Goal: Task Accomplishment & Management: Use online tool/utility

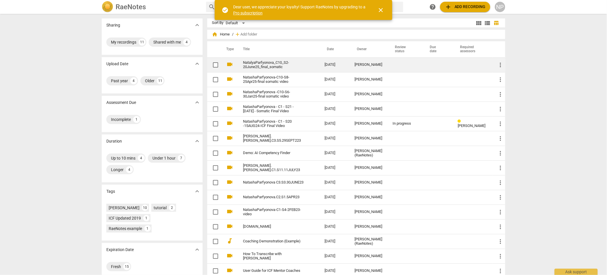
click at [256, 66] on link "NatalyaParfyonova_C10_S2-20June25_final_somatic" at bounding box center [273, 65] width 61 height 9
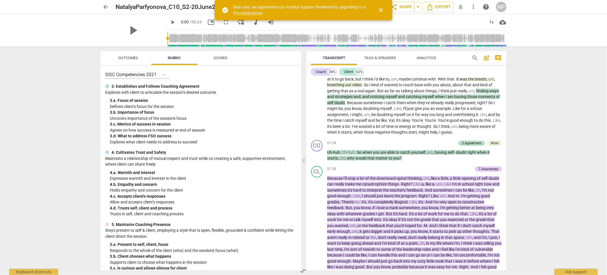
scroll to position [55, 0]
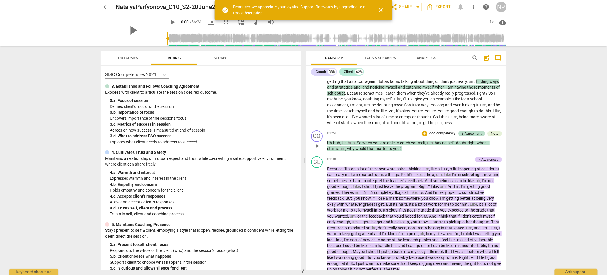
click at [468, 143] on span "right" at bounding box center [472, 142] width 9 height 5
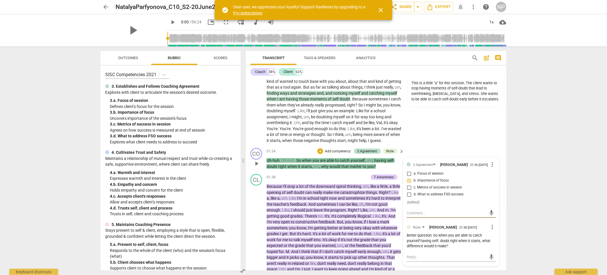
scroll to position [67, 0]
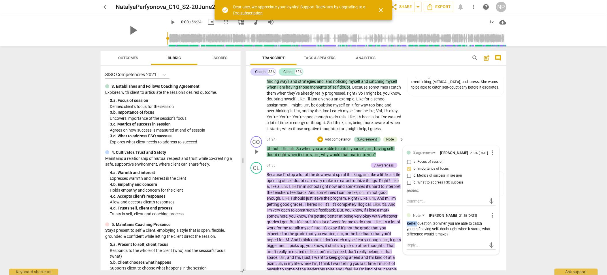
drag, startPoint x: 417, startPoint y: 234, endPoint x: 403, endPoint y: 234, distance: 13.8
click at [403, 234] on div "3.Agreement [PERSON_NAME] 21:36 [DATE] more_vert a. Focus of session b. Importa…" at bounding box center [451, 200] width 96 height 109
click at [256, 243] on span "pause" at bounding box center [256, 239] width 7 height 7
type input "4"
click at [427, 234] on div "Better question: So when you are able to catch yourself having self- doubt righ…" at bounding box center [451, 229] width 89 height 16
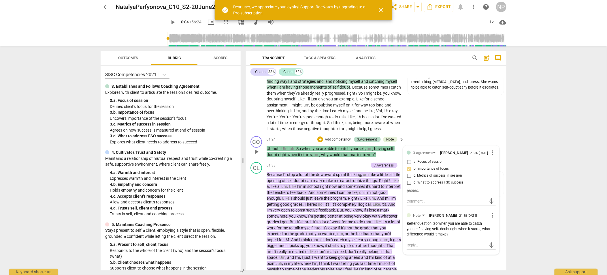
click at [492, 219] on span "more_vert" at bounding box center [492, 215] width 7 height 7
click at [496, 224] on li "Edit" at bounding box center [497, 224] width 20 height 11
drag, startPoint x: 416, startPoint y: 237, endPoint x: 402, endPoint y: 237, distance: 14.1
click at [403, 237] on div "3.Agreement [PERSON_NAME] 21:36 [DATE] more_vert a. Focus of session b. Importa…" at bounding box center [451, 203] width 96 height 115
type textarea "Aquestion: So when you are able to catch yourself having self- doubt right when…"
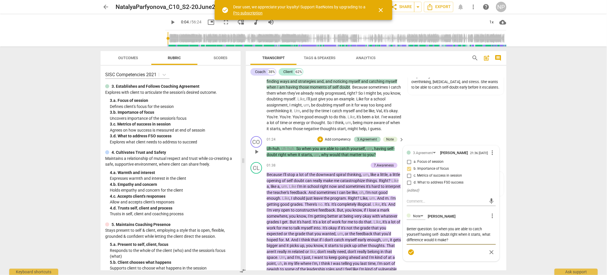
type textarea "Aquestion: So when you are able to catch yourself having self- doubt right when…"
type textarea "Anquestion: So when you are able to catch yourself having self- doubt right whe…"
type textarea "Anoquestion: So when you are able to catch yourself having self- doubt right wh…"
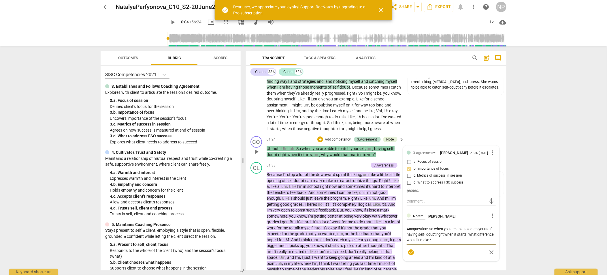
type textarea "Anotquestion: So when you are able to catch yourself having self- doubt right w…"
type textarea "Anothquestion: So when you are able to catch yourself having self- doubt right …"
type textarea "Anothequestion: So when you are able to catch yourself having self- doubt right…"
type textarea "Anotherquestion: So when you are able to catch yourself having self- doubt righ…"
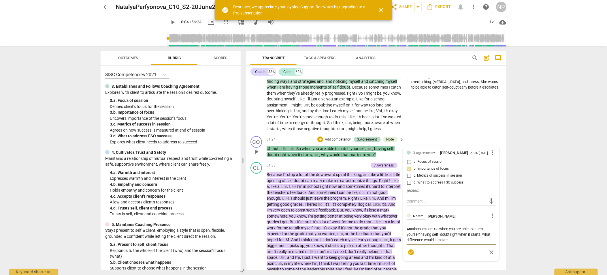
type textarea "Anotherquestion: So when you are able to catch yourself having self- doubt righ…"
type textarea "Another question: So when you are able to catch yourself having self- doubt rig…"
type textarea "Another pquestion: So when you are able to catch yourself having self- doubt ri…"
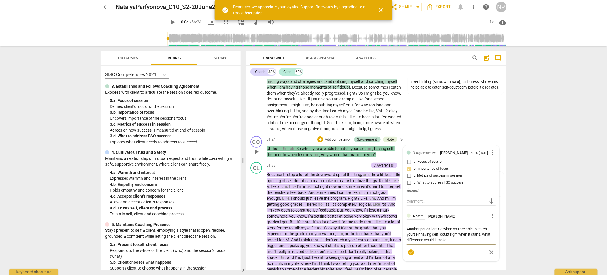
type textarea "Another poquestion: So when you are able to catch yourself having self- doubt r…"
type textarea "Another posquestion: So when you are able to catch yourself having self- doubt …"
type textarea "Another possquestion: So when you are able to catch yourself having self- doubt…"
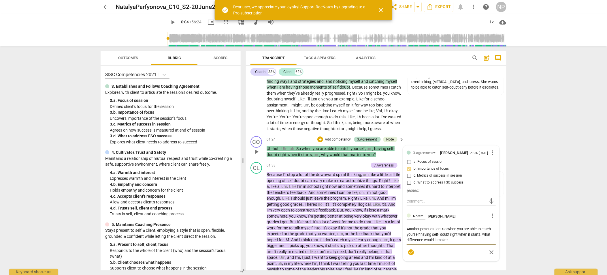
type textarea "Another possquestion: So when you are able to catch yourself having self- doubt…"
type textarea "Another possiquestion: So when you are able to catch yourself having self- doub…"
type textarea "Another possibquestion: So when you are able to catch yourself having self- dou…"
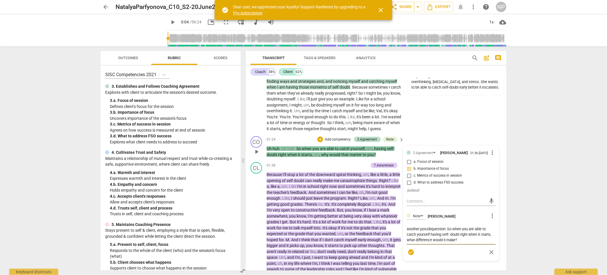
type textarea "Another possiblquestion: So when you are able to catch yourself having self- do…"
type textarea "Another possiblequestion: So when you are able to catch yourself having self- d…"
type textarea "Another possible question: So when you are able to catch yourself having self- …"
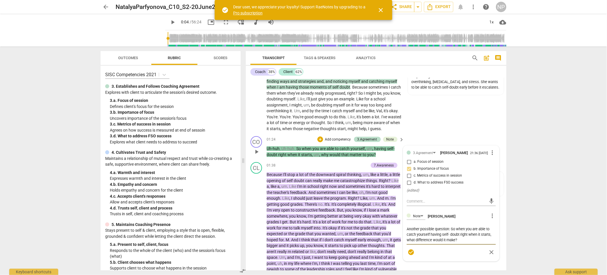
type textarea "Another possible question: So when you are able to catch yourself having self- …"
click at [410, 256] on span "check_circle" at bounding box center [411, 252] width 7 height 7
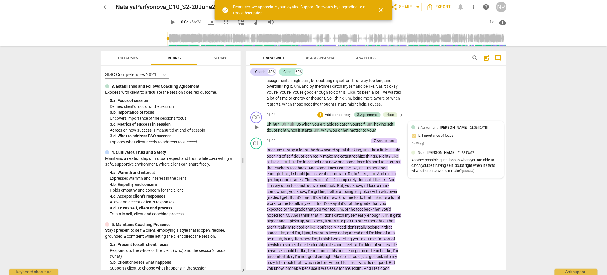
scroll to position [102, 0]
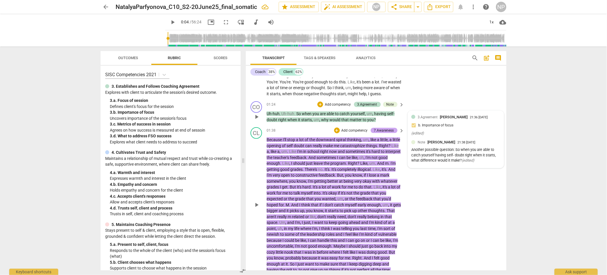
click at [387, 133] on div "7.Awareness" at bounding box center [384, 130] width 20 height 5
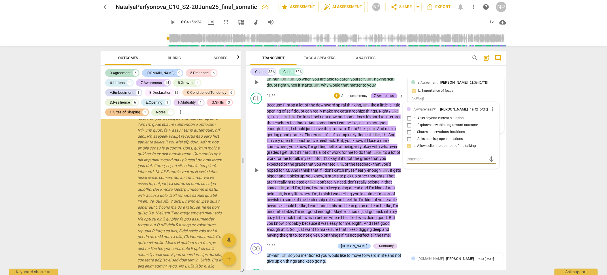
scroll to position [323, 0]
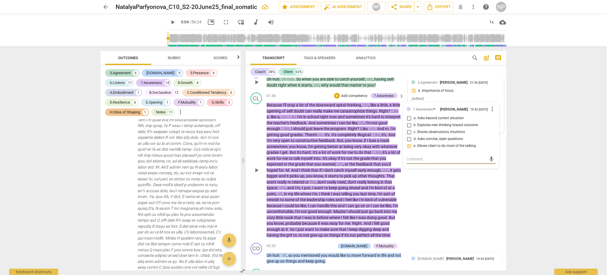
click at [454, 209] on div "CL play_arrow pause 01:38 + Add competency 7.Awareness keyboard_arrow_right Bec…" at bounding box center [376, 165] width 261 height 150
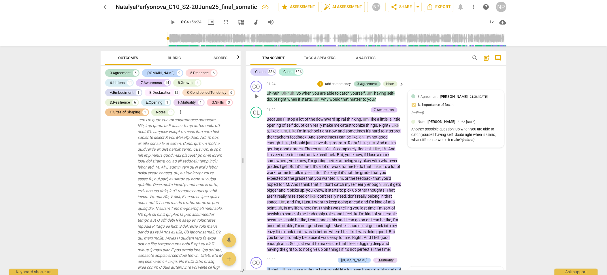
scroll to position [112, 0]
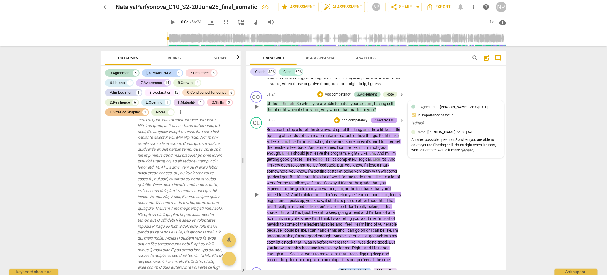
click at [391, 123] on div "7.Awareness" at bounding box center [384, 120] width 20 height 5
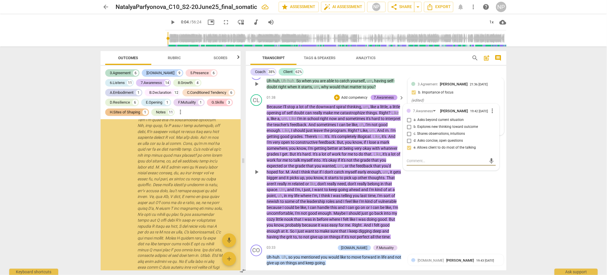
scroll to position [136, 0]
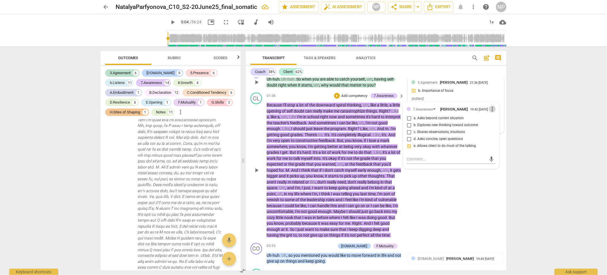
click at [492, 112] on span "more_vert" at bounding box center [492, 109] width 7 height 7
click at [497, 128] on li "Delete" at bounding box center [497, 126] width 20 height 11
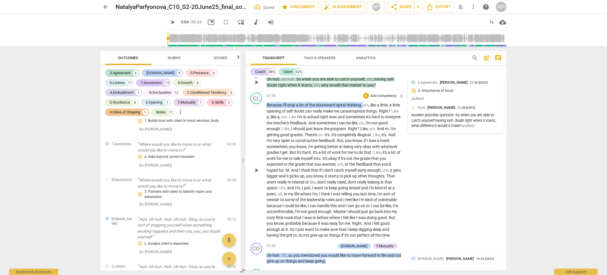
drag, startPoint x: 266, startPoint y: 111, endPoint x: 364, endPoint y: 111, distance: 97.8
click at [364, 112] on p "Because I'll stop a lot of the downward spiral thinking , um , like a little , …" at bounding box center [334, 170] width 135 height 136
click at [392, 99] on p "Add competency" at bounding box center [383, 95] width 27 height 5
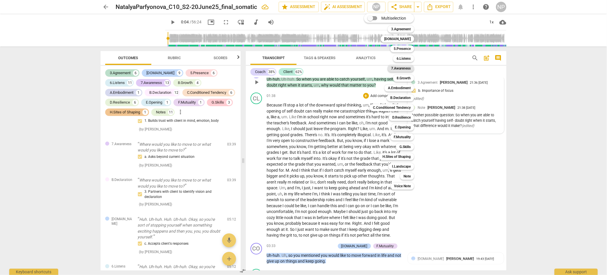
click at [408, 68] on b "7.Awareness" at bounding box center [401, 68] width 20 height 7
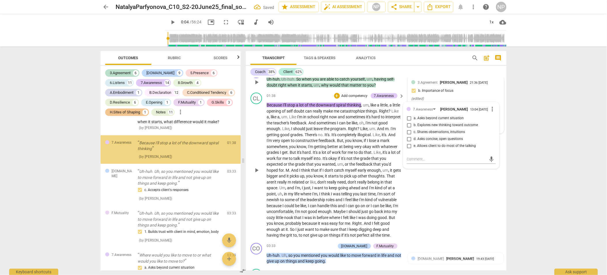
scroll to position [213, 0]
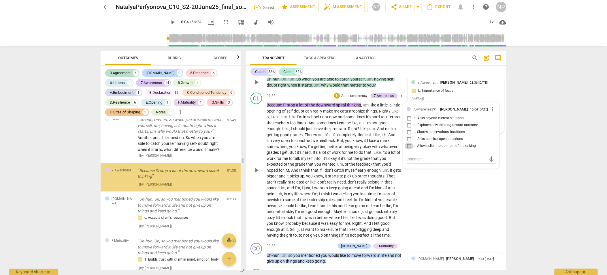
click at [408, 149] on input "e. Allows client to do most of the talking" at bounding box center [409, 145] width 9 height 7
checkbox input "true"
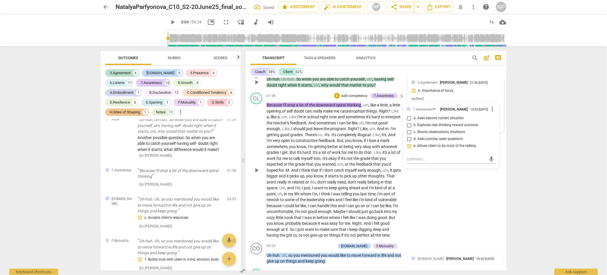
click at [480, 214] on div "CL play_arrow pause 01:38 + Add competency 7.Awareness keyboard_arrow_right Bec…" at bounding box center [376, 165] width 261 height 150
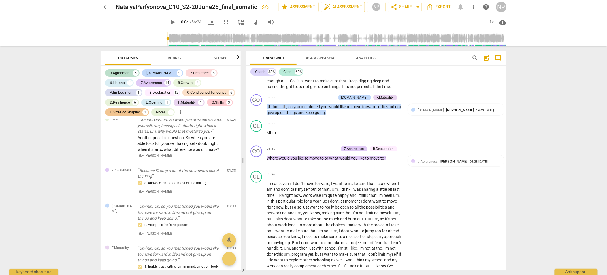
scroll to position [295, 0]
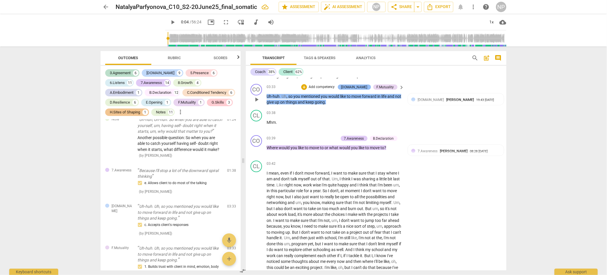
click at [360, 90] on div "[DOMAIN_NAME]" at bounding box center [354, 87] width 26 height 5
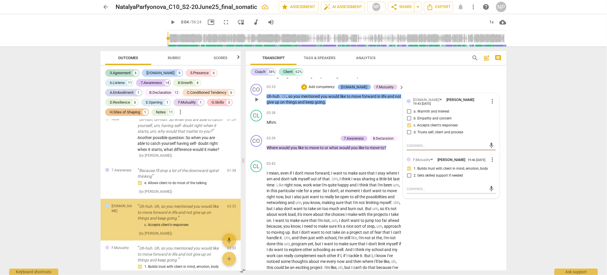
scroll to position [256, 0]
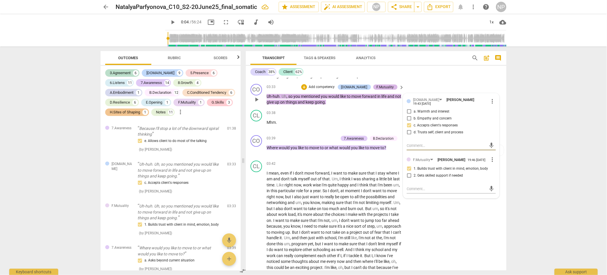
click at [389, 90] on div "F.Mutuality" at bounding box center [385, 87] width 17 height 5
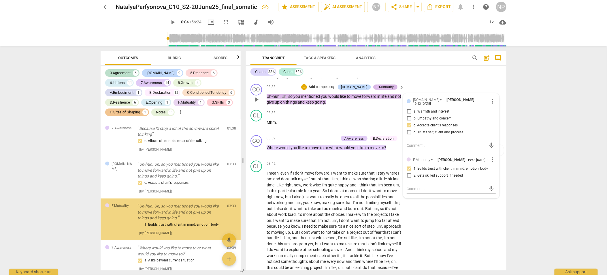
scroll to position [298, 0]
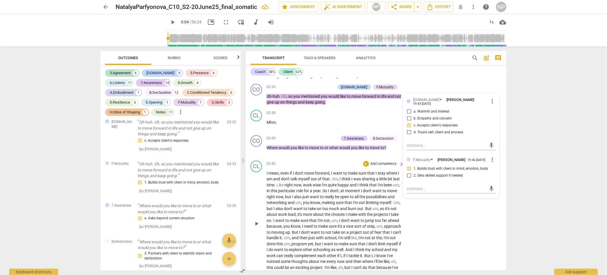
click at [313, 175] on span "move" at bounding box center [310, 173] width 11 height 5
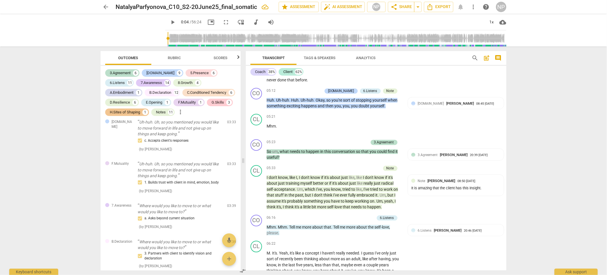
scroll to position [509, 0]
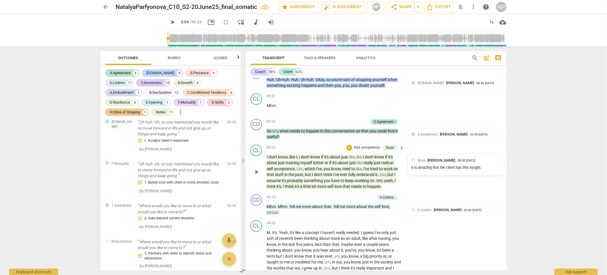
click at [461, 171] on div "It is amazing that the client has this insight." at bounding box center [456, 167] width 89 height 5
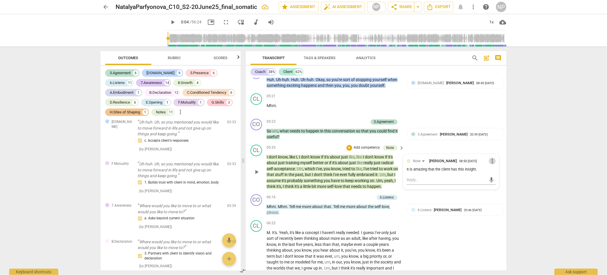
click at [490, 165] on span "more_vert" at bounding box center [492, 161] width 7 height 7
click at [493, 172] on li "Edit" at bounding box center [497, 172] width 20 height 11
click at [457, 178] on textarea "It is amazing that the client has this insight." at bounding box center [451, 174] width 89 height 5
type textarea "It is amazing that the client ha this insight."
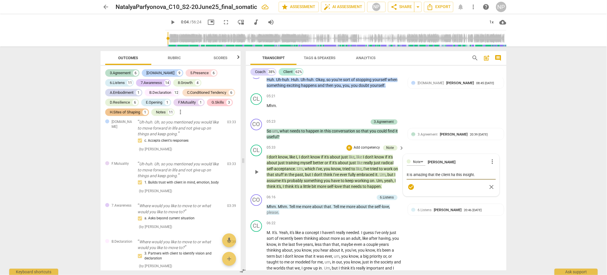
type textarea "It is amazing that the client had this insight."
click at [408, 191] on span "check_circle" at bounding box center [411, 187] width 7 height 7
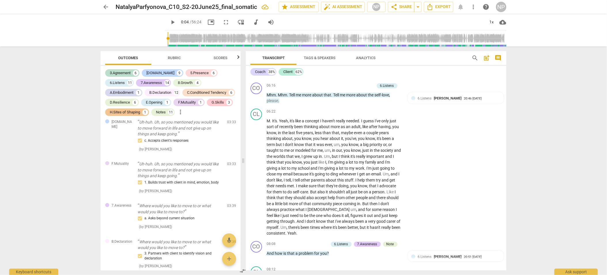
scroll to position [631, 0]
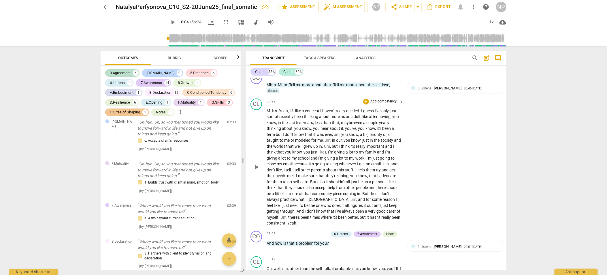
click at [269, 113] on span "M" at bounding box center [268, 110] width 3 height 5
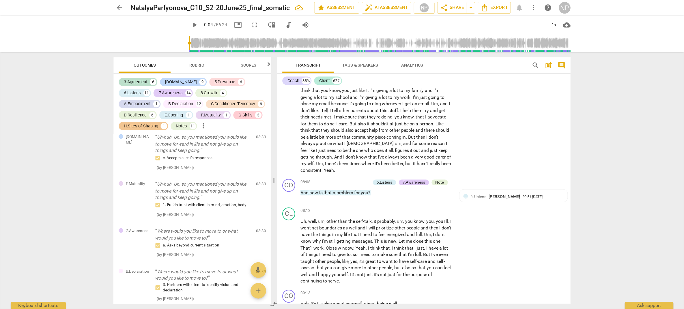
scroll to position [723, 0]
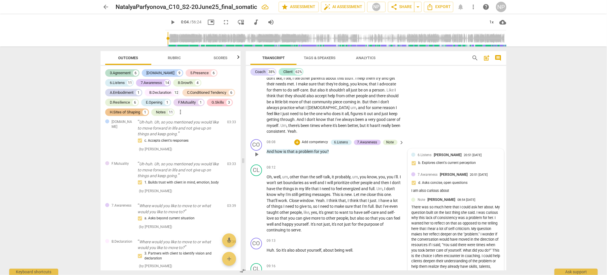
click at [433, 194] on div "I am also curious about" at bounding box center [456, 190] width 89 height 5
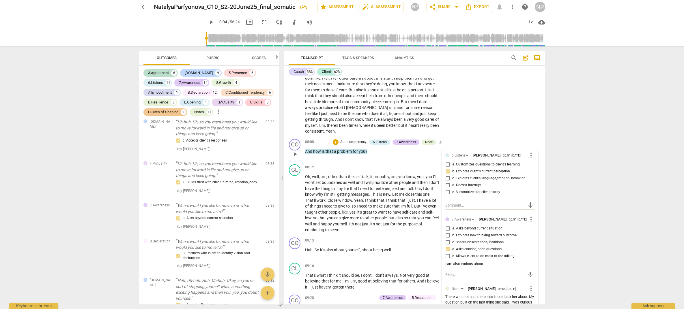
click at [528, 223] on span "more_vert" at bounding box center [530, 219] width 7 height 7
click at [531, 234] on li "Edit" at bounding box center [535, 233] width 20 height 11
drag, startPoint x: 485, startPoint y: 282, endPoint x: 424, endPoint y: 281, distance: 61.4
click at [424, 275] on div "CO play_arrow pause 00:02 + Add competency 3.Agreement keyboard_arrow_right Oka…" at bounding box center [414, 191] width 261 height 227
click at [449, 275] on span "check_circle" at bounding box center [449, 281] width 7 height 7
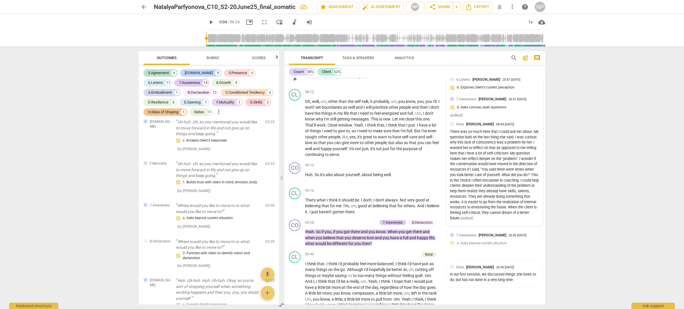
scroll to position [779, 0]
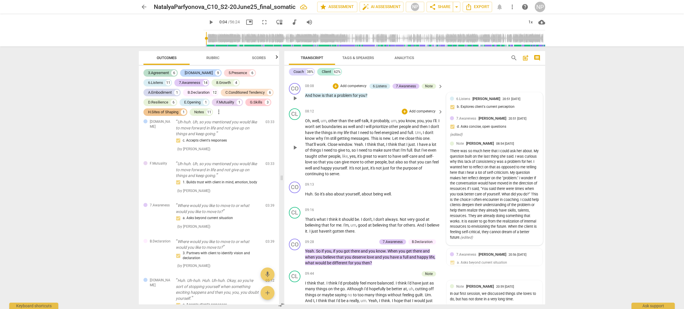
click at [376, 170] on span "it's" at bounding box center [372, 168] width 5 height 5
click at [403, 89] on div "7.Awareness" at bounding box center [406, 86] width 20 height 5
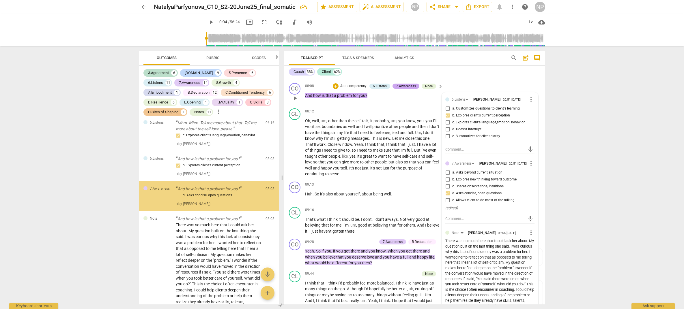
scroll to position [732, 0]
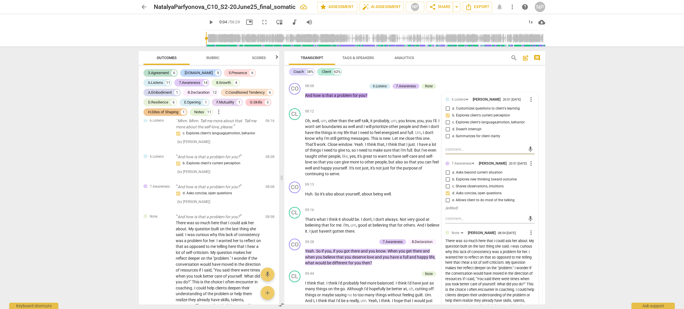
click at [460, 275] on div "There was so much here that I could ask her about. My question built on the las…" at bounding box center [489, 285] width 89 height 92
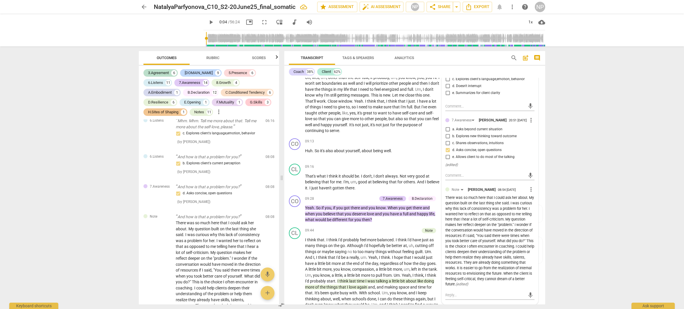
scroll to position [836, 0]
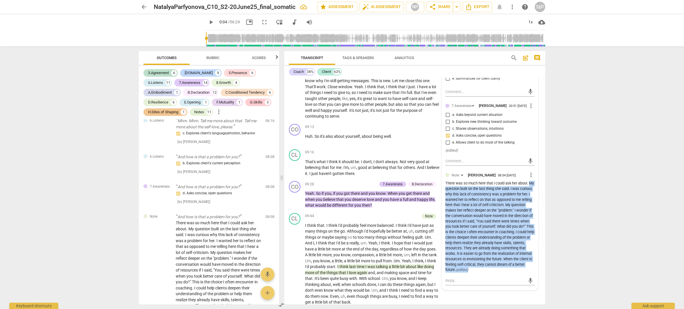
drag, startPoint x: 445, startPoint y: 206, endPoint x: 528, endPoint y: 291, distance: 119.1
click at [528, 275] on div "Note [PERSON_NAME] 08:54 [DATE] more_vert There was so much here that I could a…" at bounding box center [489, 229] width 89 height 115
copy div "My question built on the last thing she said. I was curious why this lack of co…"
click at [472, 211] on div "There was so much here that I could ask her about. My question built on the las…" at bounding box center [489, 227] width 89 height 92
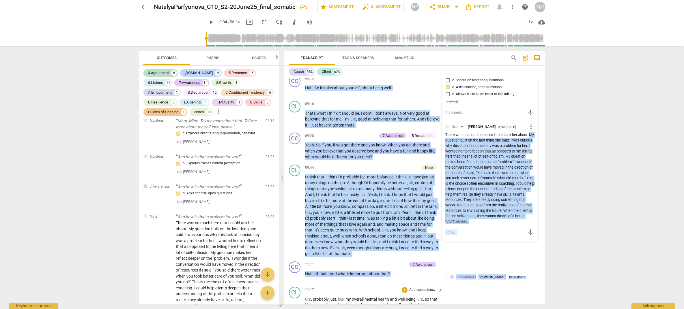
scroll to position [922, 0]
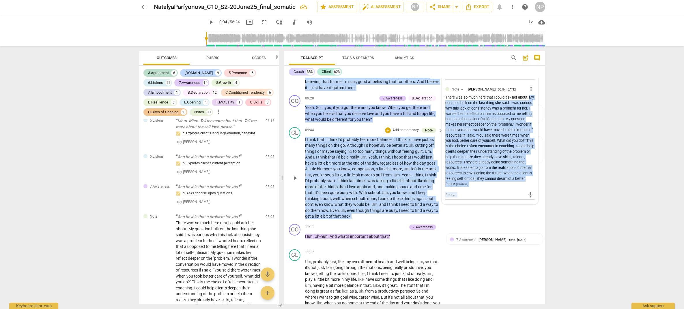
drag, startPoint x: 445, startPoint y: 207, endPoint x: 538, endPoint y: 205, distance: 93.2
click at [538, 205] on div "CO play_arrow pause 00:02 + Add competency 3.Agreement keyboard_arrow_right Oka…" at bounding box center [414, 191] width 261 height 227
click at [491, 137] on div "There was so much here that I could ask her about. My question built on the las…" at bounding box center [489, 141] width 89 height 92
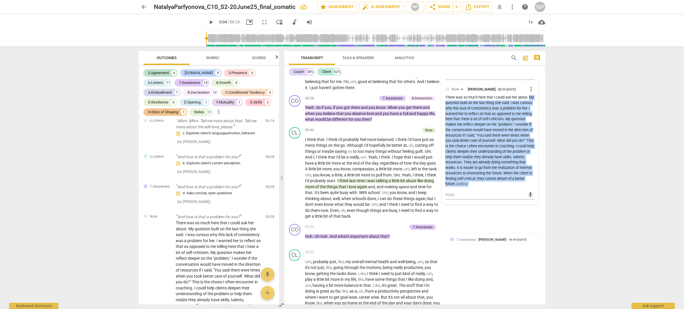
drag, startPoint x: 445, startPoint y: 119, endPoint x: 535, endPoint y: 202, distance: 122.5
click at [535, 202] on div "6.Listens [PERSON_NAME] 20:51 [DATE] more_vert a. Customizes questions to clien…" at bounding box center [490, 77] width 96 height 256
copy div "My question built on the last thing she said. I was curious why this lack of co…"
click at [418, 101] on div "B.Declaration" at bounding box center [422, 98] width 21 height 5
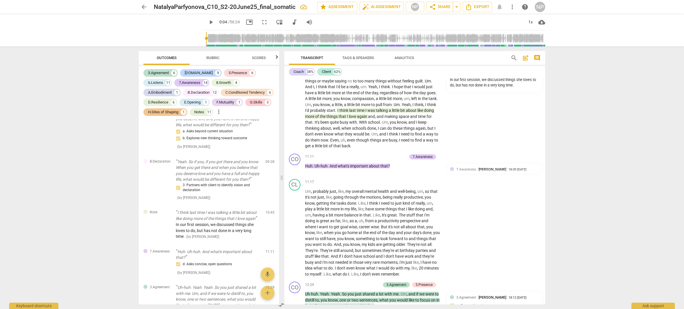
scroll to position [1003, 0]
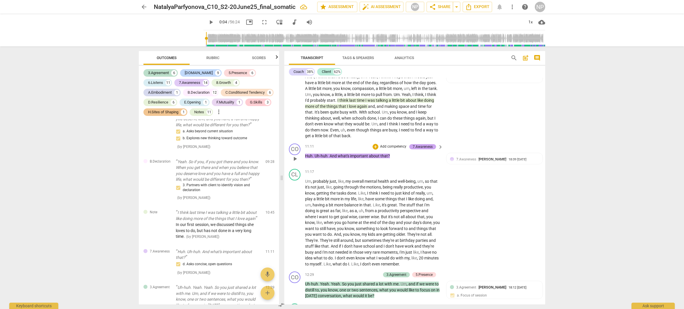
click at [421, 149] on div "7.Awareness" at bounding box center [422, 146] width 20 height 5
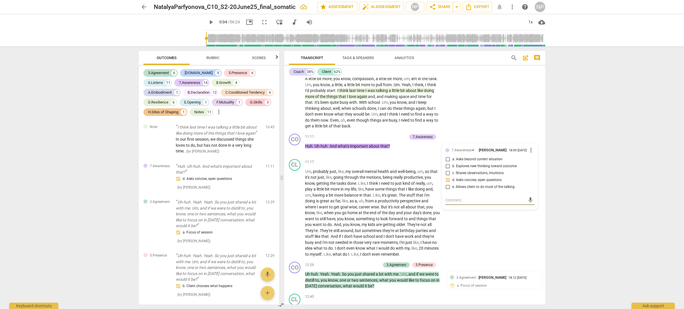
scroll to position [1022, 0]
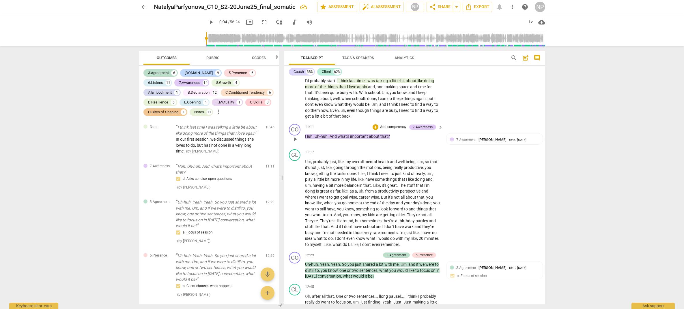
click at [392, 130] on p "Add competency" at bounding box center [392, 127] width 27 height 5
click at [408, 134] on b "B.Declaration" at bounding box center [409, 133] width 20 height 7
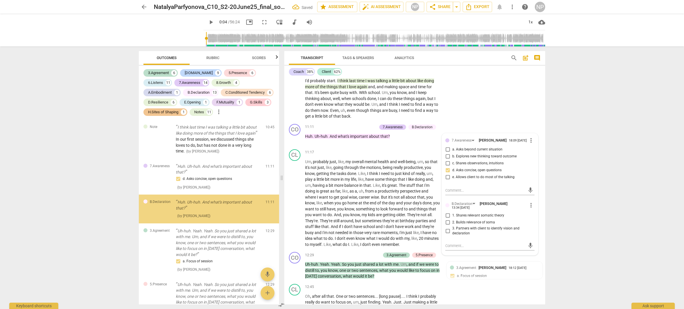
scroll to position [1093, 0]
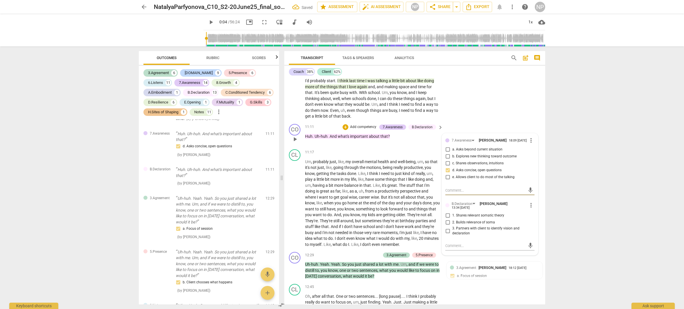
click at [444, 234] on input "3. Partners with client to identify vision and declaration" at bounding box center [447, 231] width 9 height 7
checkbox input "true"
click at [369, 164] on span "mental" at bounding box center [370, 161] width 13 height 5
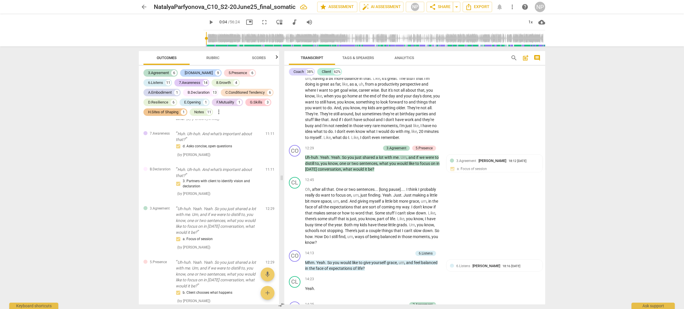
scroll to position [1139, 0]
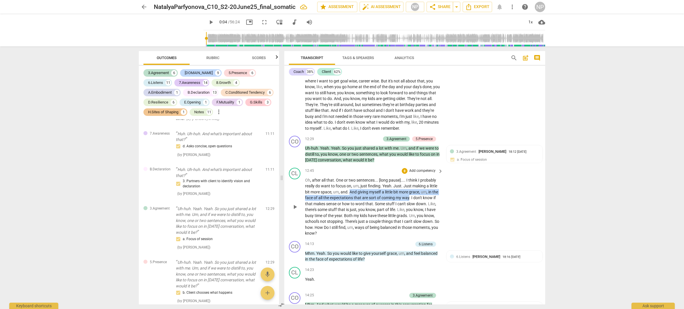
drag, startPoint x: 416, startPoint y: 208, endPoint x: 350, endPoint y: 202, distance: 67.1
click at [350, 202] on p "Oh , after all that . One or two sentences . . . [long pause] . . . . I think I…" at bounding box center [372, 206] width 135 height 59
click at [410, 174] on p "Add competency" at bounding box center [421, 170] width 27 height 5
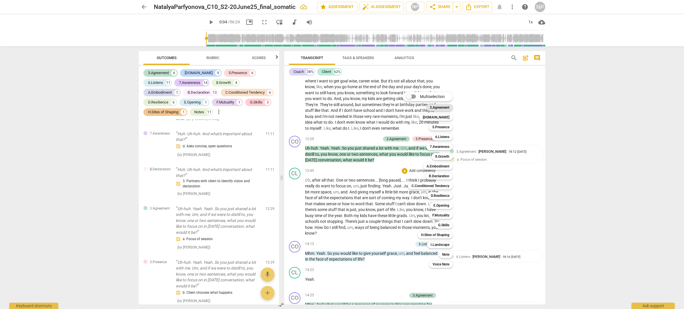
click at [447, 108] on b "3.Agreement" at bounding box center [439, 107] width 20 height 7
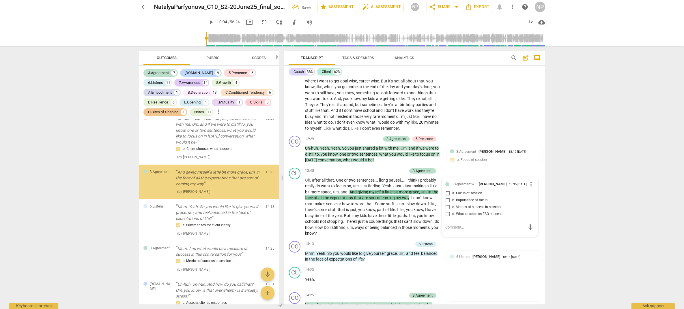
scroll to position [1243, 0]
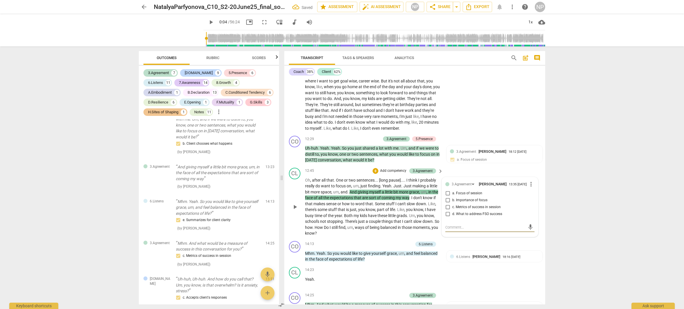
click at [445, 197] on input "a. Focus of session" at bounding box center [447, 193] width 9 height 7
checkbox input "true"
click at [397, 206] on span "I" at bounding box center [396, 204] width 2 height 5
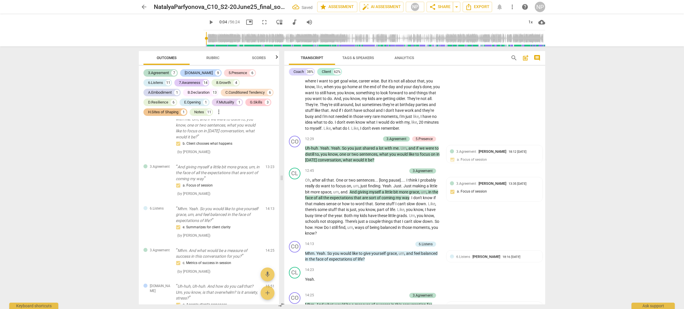
click at [545, 125] on div "CO play_arrow pause 00:02 + Add competency 3.Agreement keyboard_arrow_right Oka…" at bounding box center [414, 191] width 261 height 227
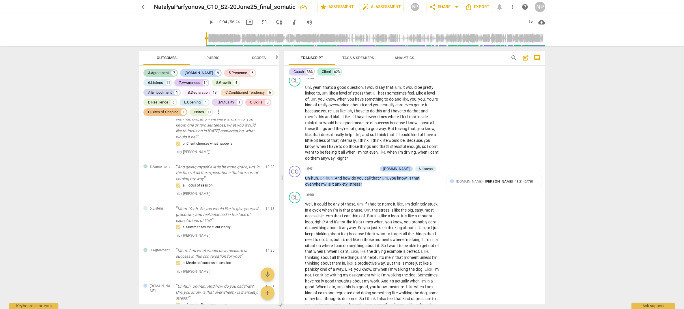
scroll to position [1392, 0]
